Goal: Task Accomplishment & Management: Manage account settings

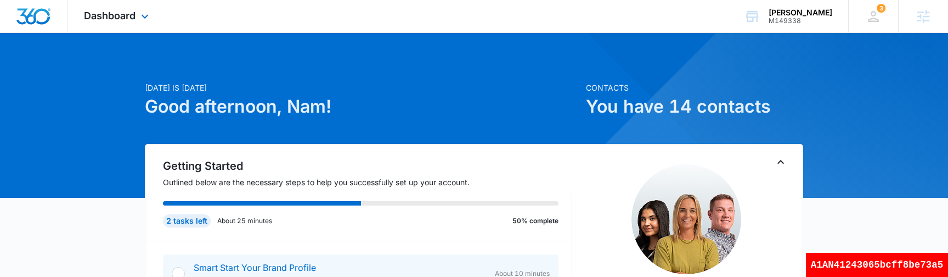
click at [107, 9] on div "Dashboard Apps Reputation Websites Forms CRM Email Social Shop Payments POS Con…" at bounding box center [117, 16] width 100 height 32
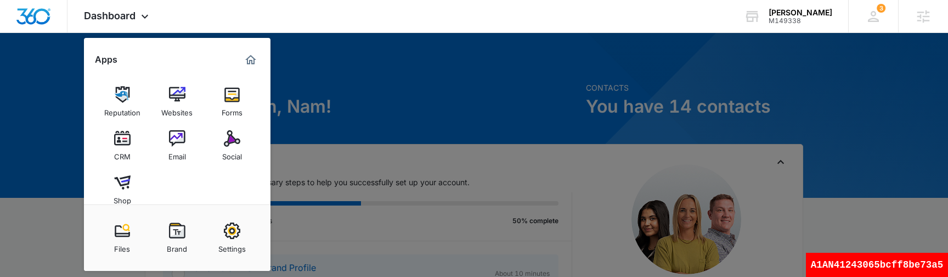
click at [127, 143] on img at bounding box center [122, 138] width 16 height 16
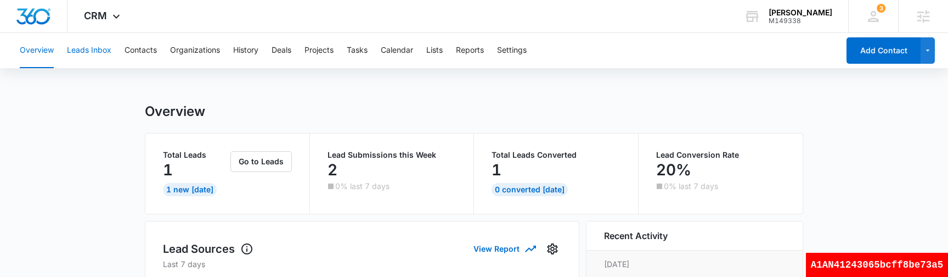
click at [91, 46] on button "Leads Inbox" at bounding box center [89, 50] width 44 height 35
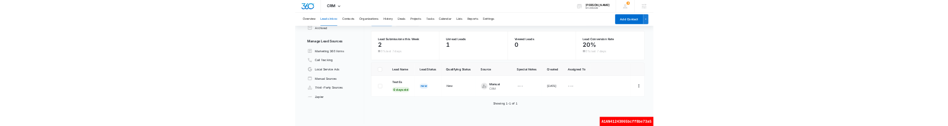
scroll to position [82, 0]
